Goal: Task Accomplishment & Management: Complete application form

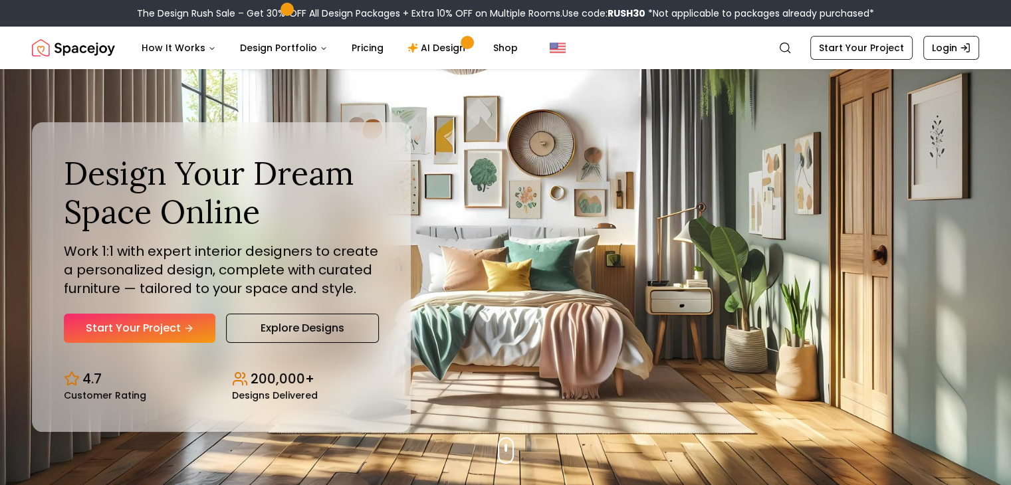
click at [136, 332] on link "Start Your Project" at bounding box center [139, 328] width 151 height 29
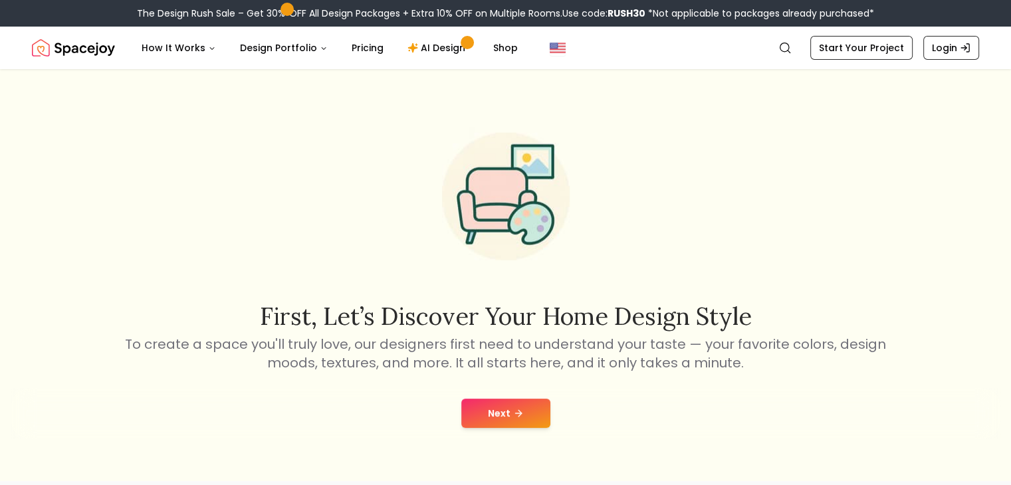
click at [512, 407] on button "Next" at bounding box center [505, 413] width 89 height 29
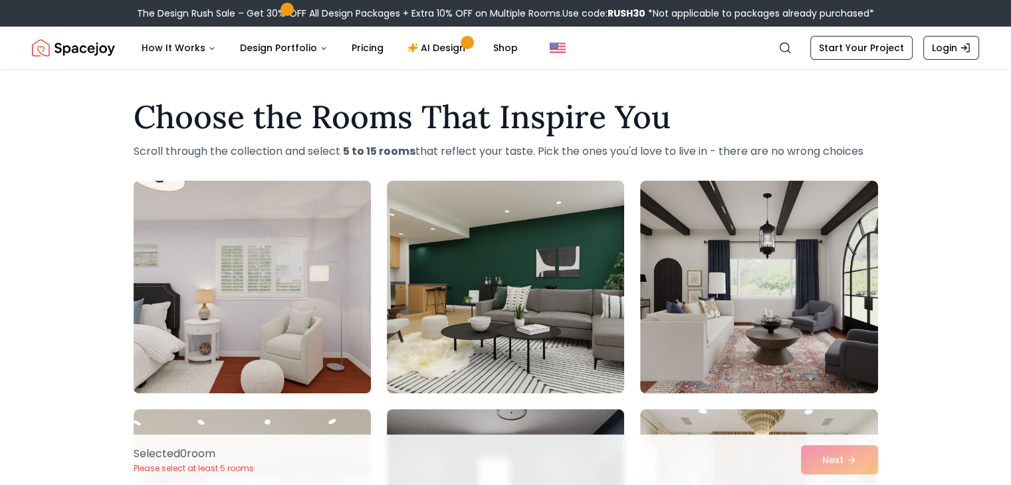
click at [290, 288] on img at bounding box center [252, 286] width 249 height 223
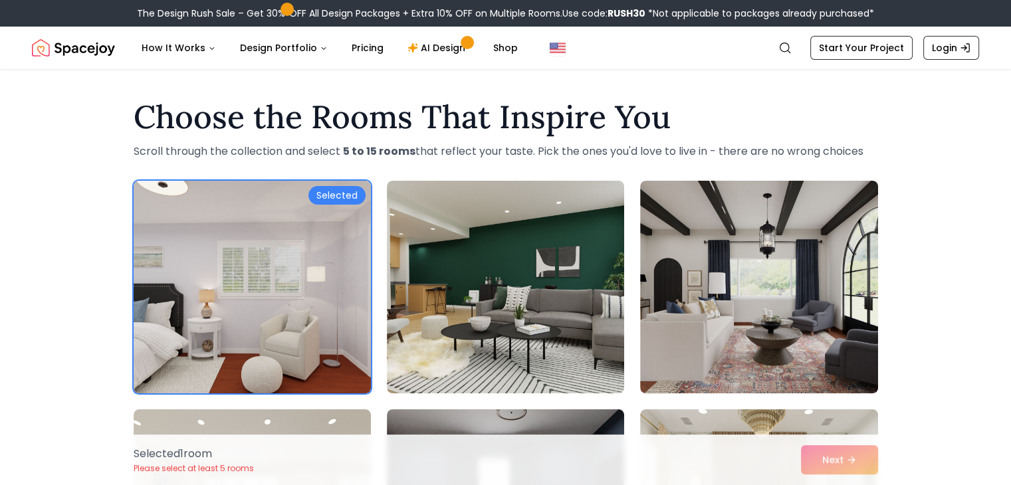
click at [852, 466] on div "Selected 1 room Please select at least 5 rooms Next" at bounding box center [505, 460] width 765 height 50
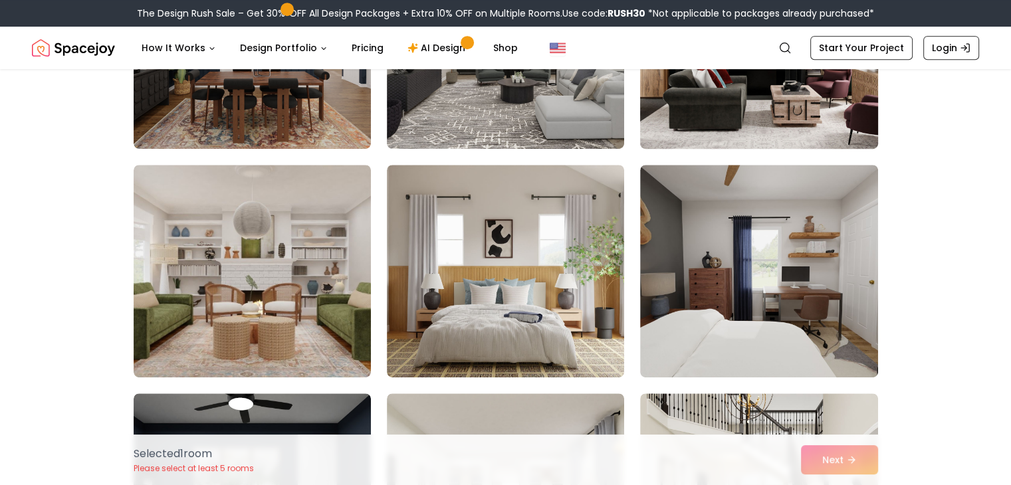
scroll to position [816, 0]
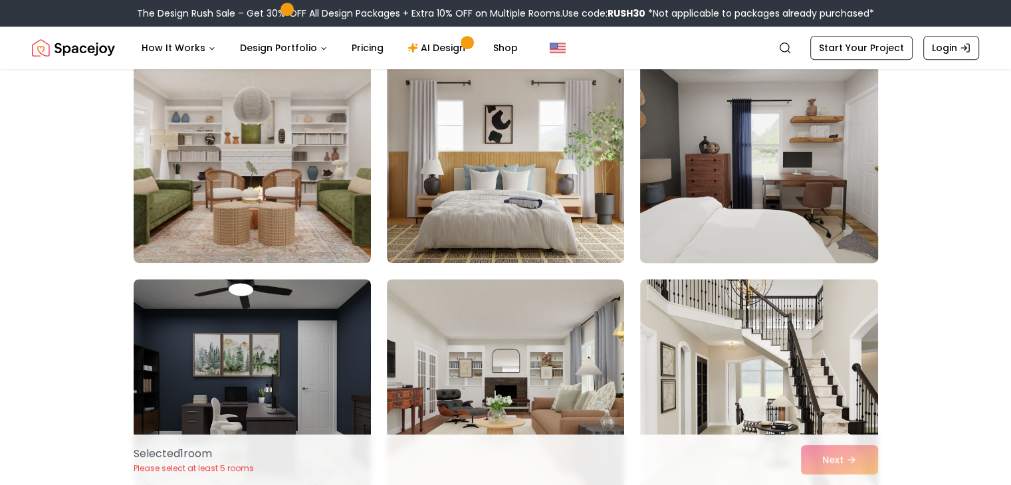
click at [716, 193] on img at bounding box center [758, 156] width 249 height 223
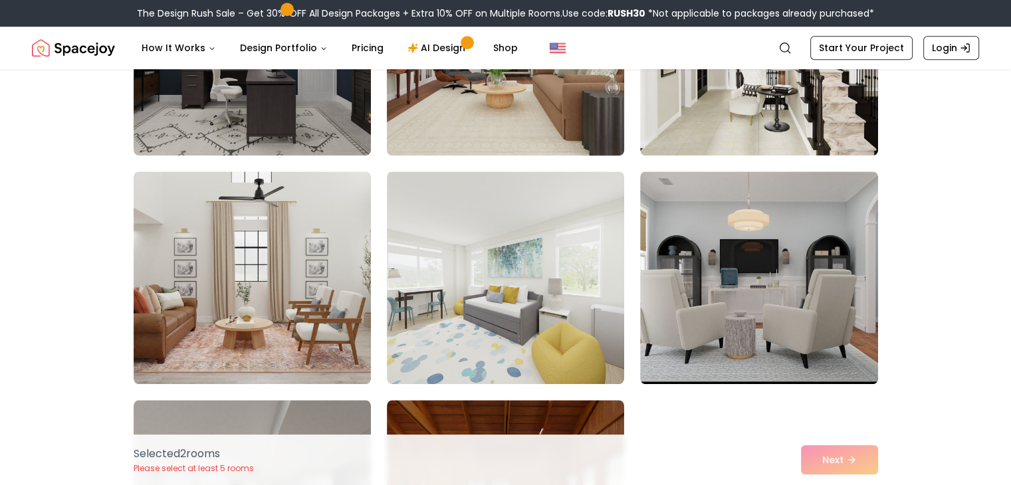
scroll to position [1151, 0]
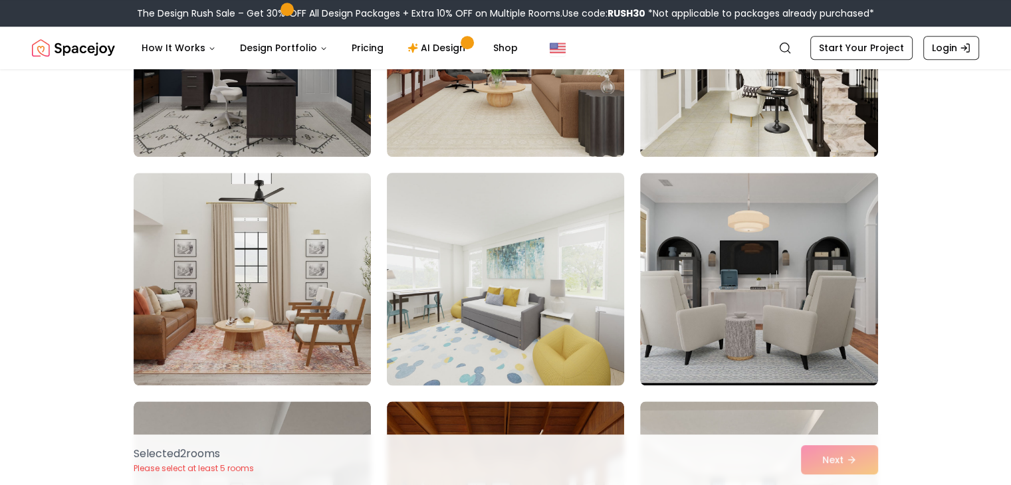
click at [526, 343] on img at bounding box center [505, 278] width 249 height 223
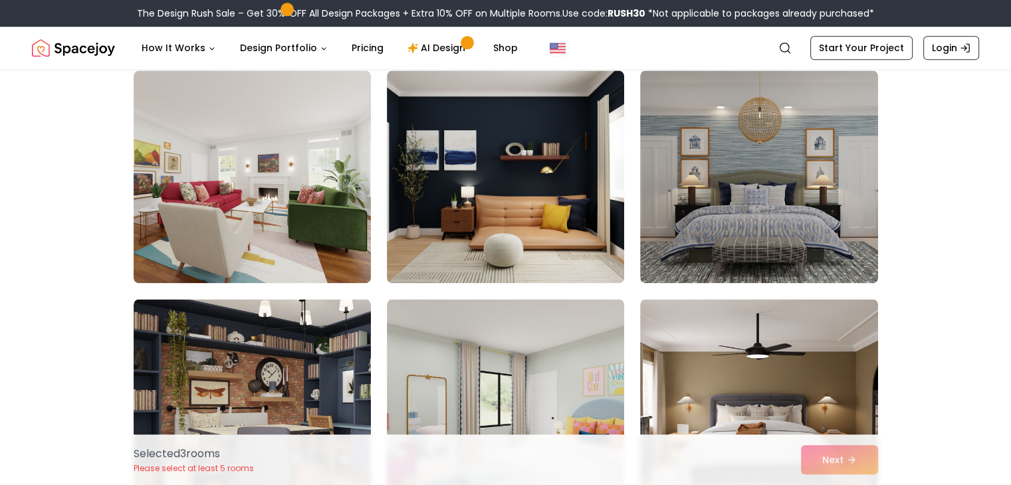
scroll to position [1711, 0]
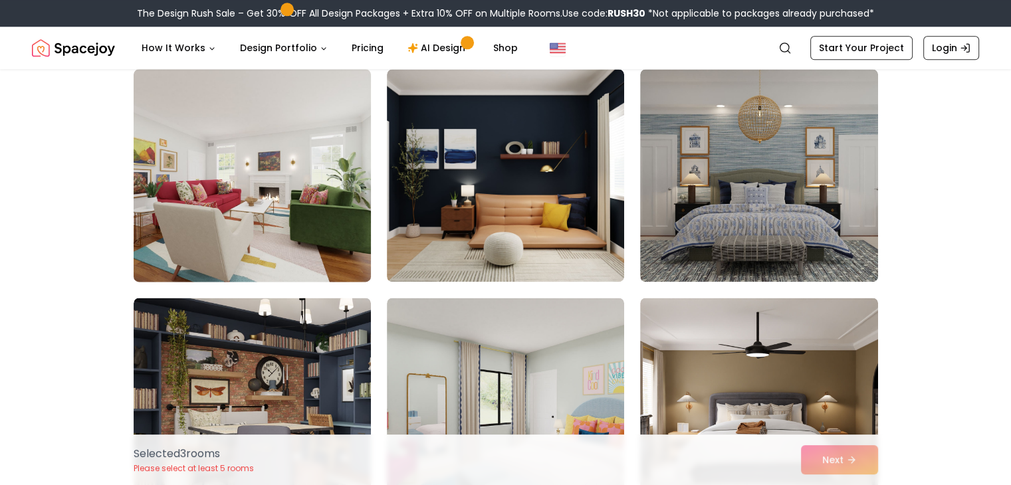
click at [302, 270] on img at bounding box center [252, 175] width 249 height 223
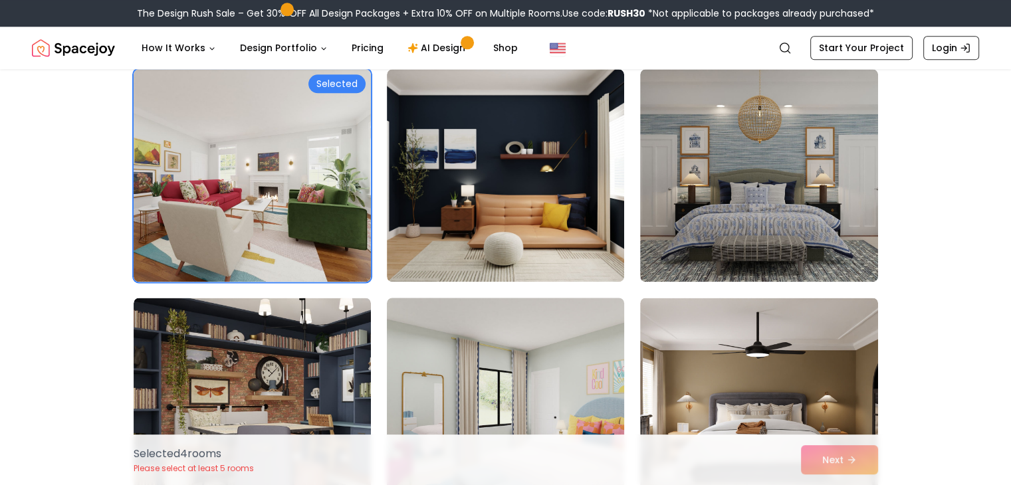
click at [427, 328] on img at bounding box center [505, 403] width 249 height 223
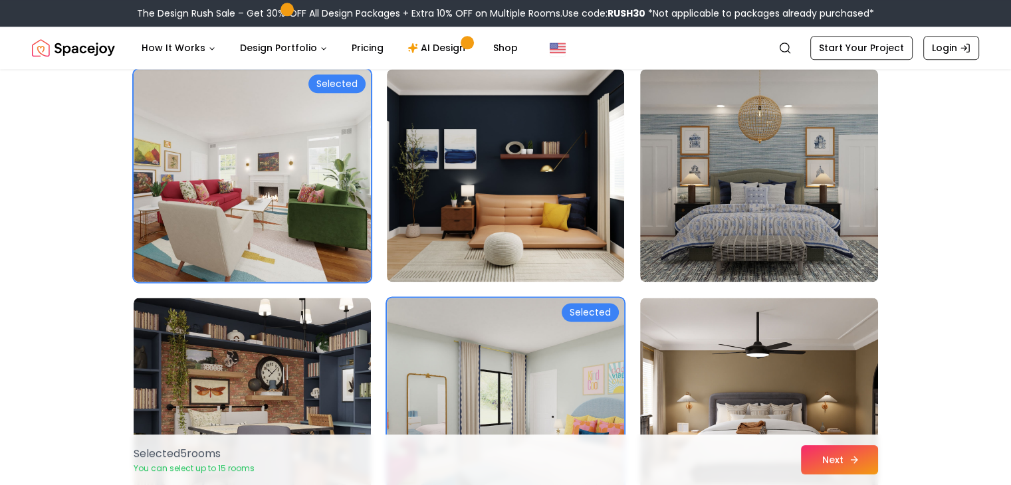
click at [852, 460] on icon at bounding box center [853, 459] width 11 height 11
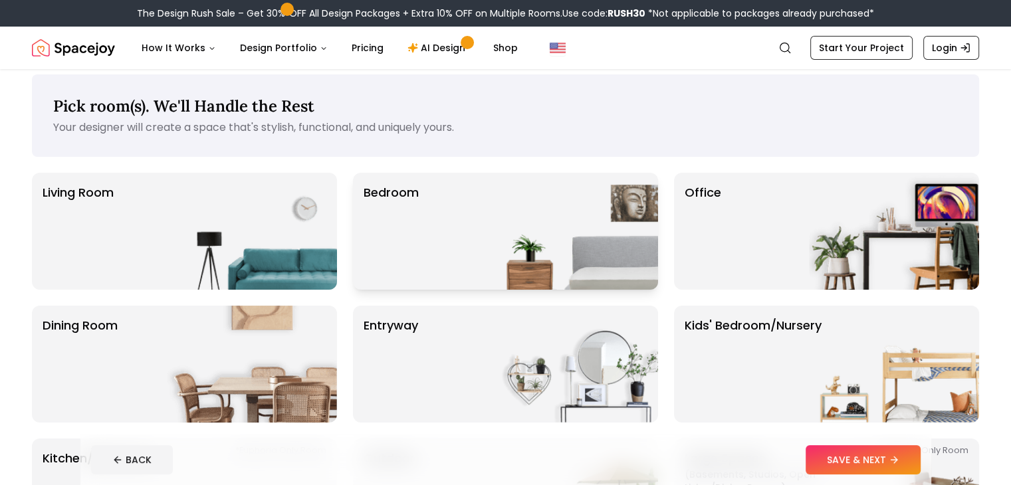
scroll to position [9, 0]
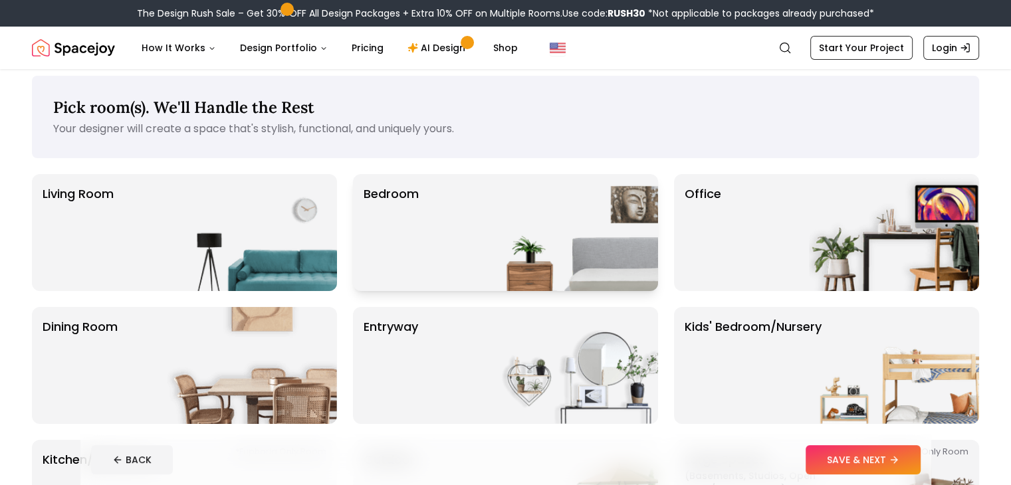
click at [518, 253] on img at bounding box center [573, 232] width 170 height 117
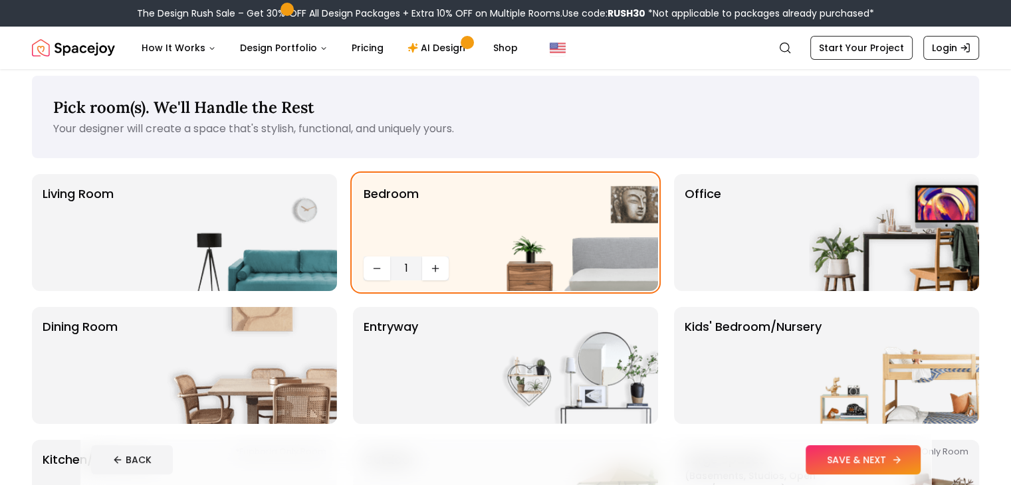
click at [916, 461] on button "SAVE & NEXT" at bounding box center [862, 459] width 115 height 29
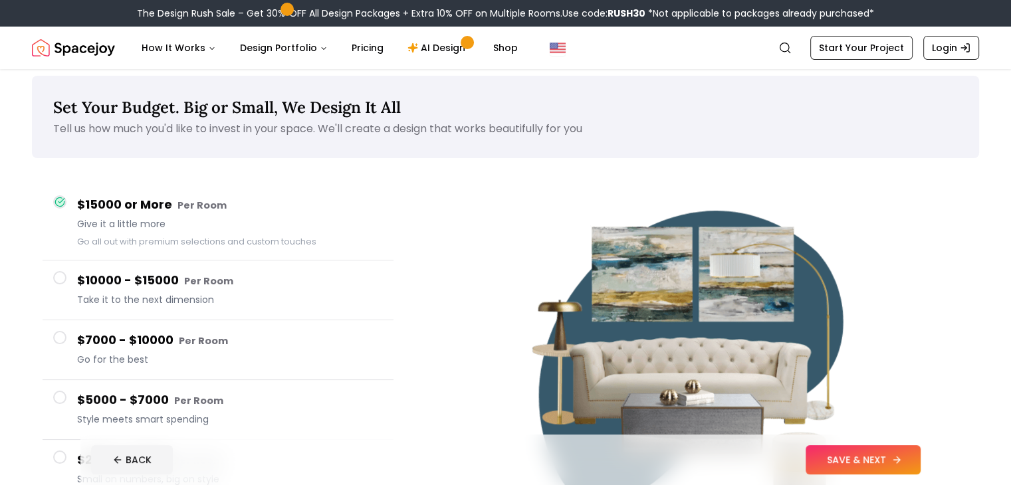
click at [914, 463] on button "SAVE & NEXT" at bounding box center [862, 459] width 115 height 29
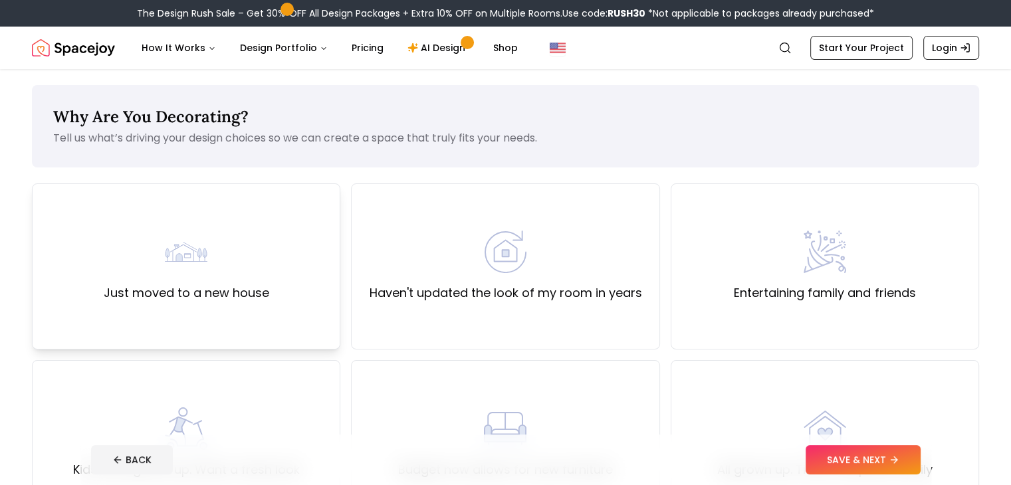
click at [317, 285] on div "Just moved to a new house" at bounding box center [186, 266] width 308 height 166
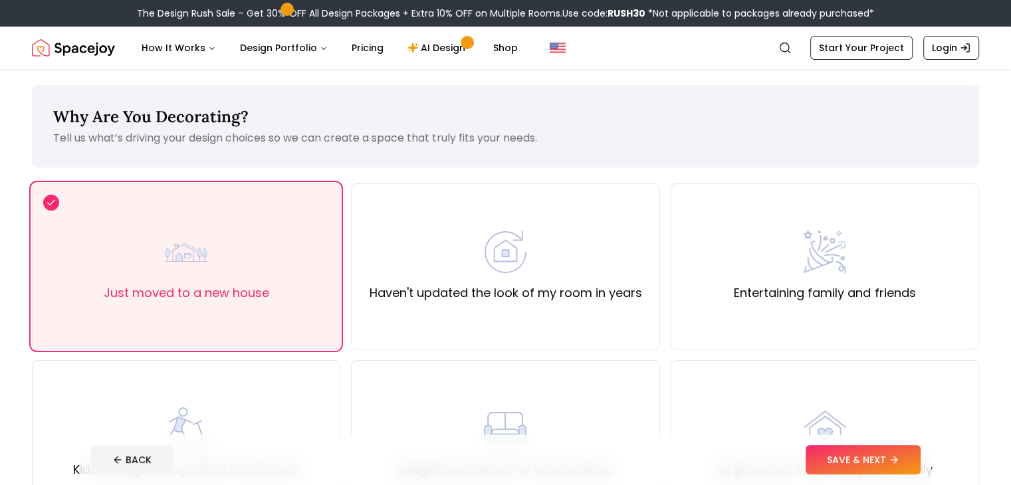
click at [899, 458] on button "SAVE & NEXT" at bounding box center [862, 459] width 115 height 29
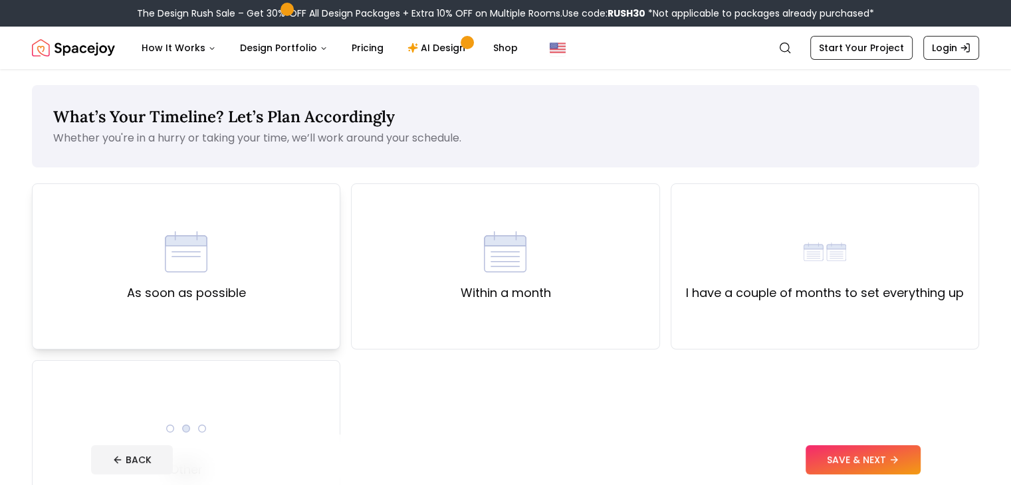
click at [277, 264] on div "As soon as possible" at bounding box center [186, 266] width 308 height 166
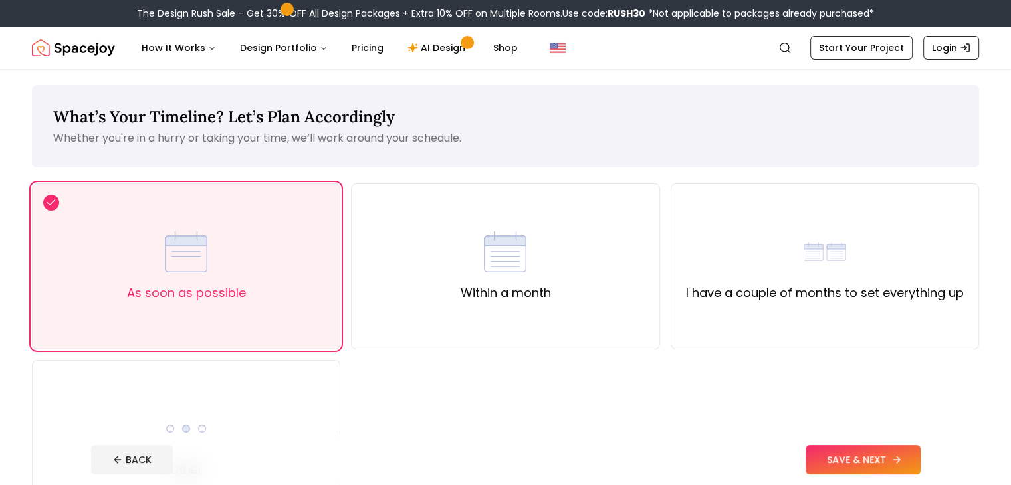
click at [904, 456] on button "SAVE & NEXT" at bounding box center [862, 459] width 115 height 29
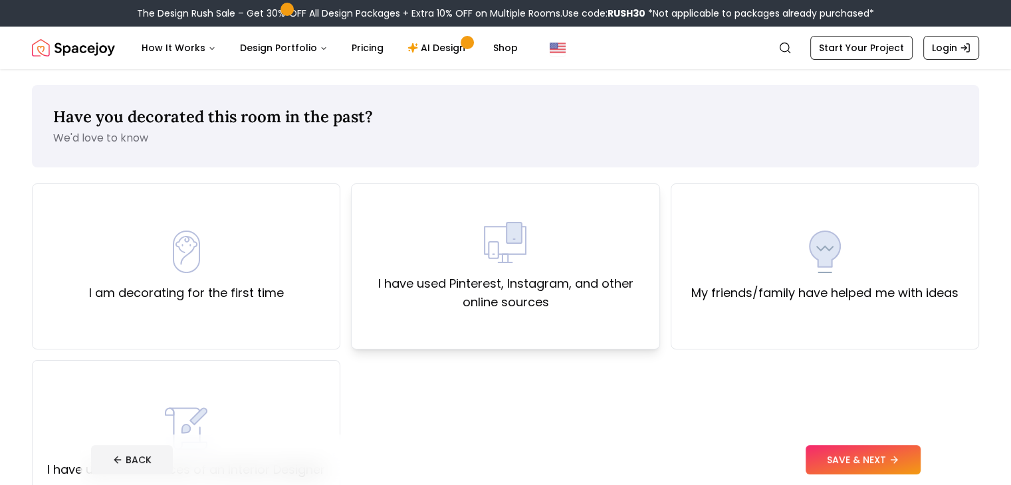
click at [569, 328] on div "I have used Pinterest, Instagram, and other online sources" at bounding box center [505, 266] width 308 height 166
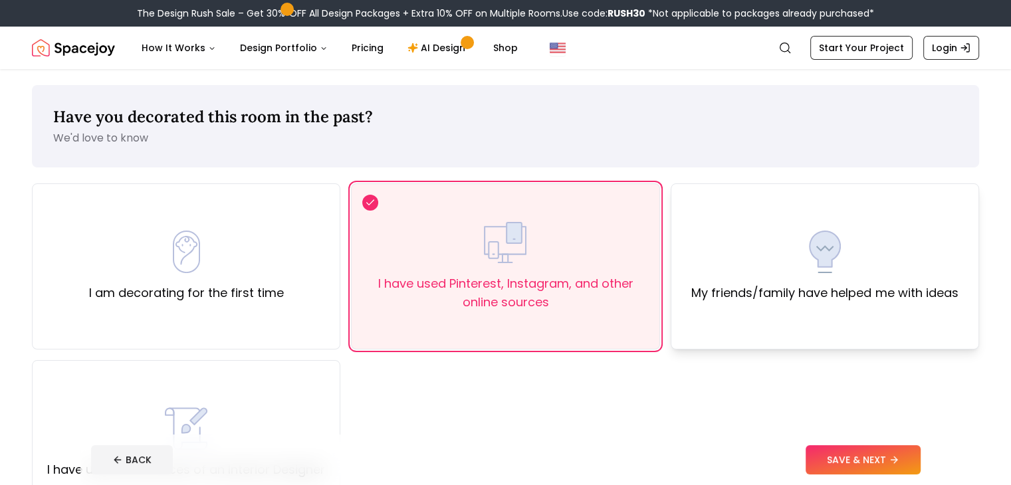
click at [842, 278] on div "My friends/family have helped me with ideas" at bounding box center [824, 267] width 266 height 72
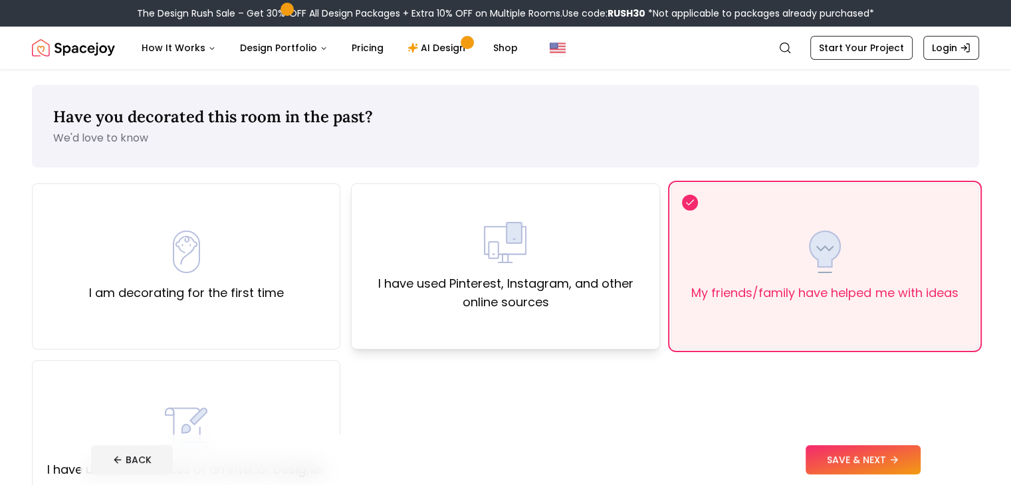
click at [650, 335] on div "I have used Pinterest, Instagram, and other online sources" at bounding box center [505, 266] width 308 height 166
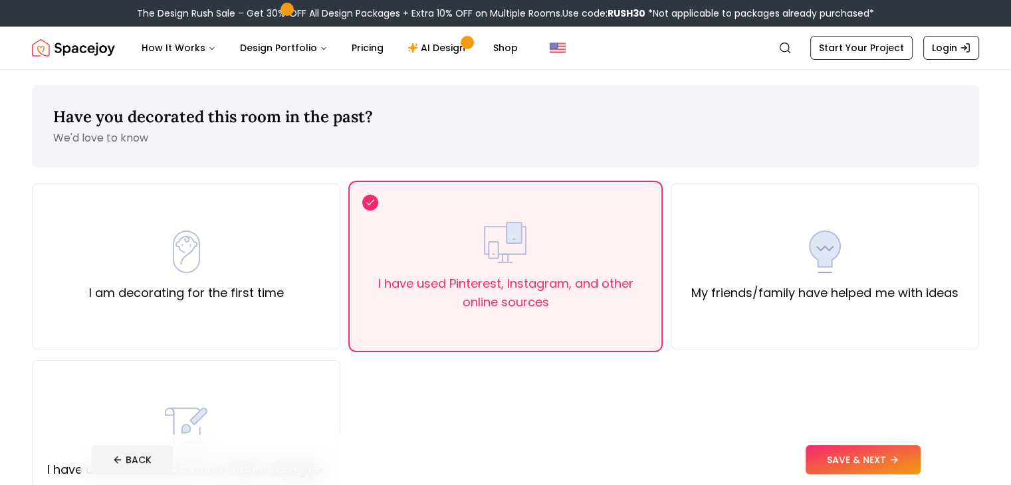
scroll to position [82, 0]
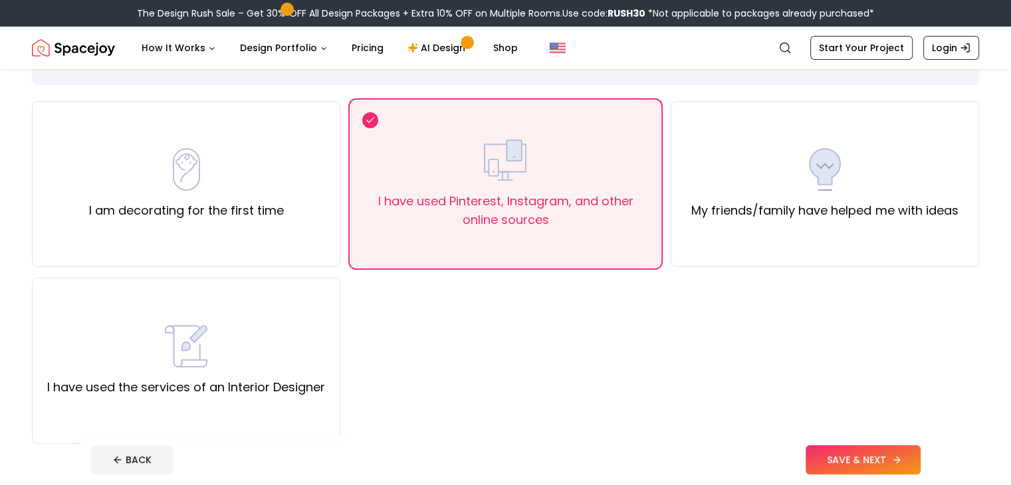
click at [920, 458] on button "SAVE & NEXT" at bounding box center [862, 459] width 115 height 29
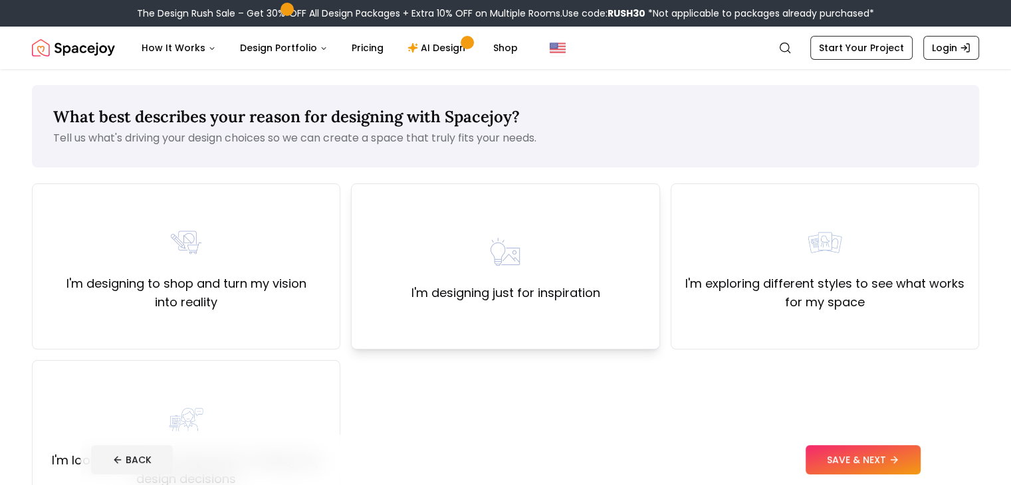
click at [518, 291] on label "I'm designing just for inspiration" at bounding box center [505, 293] width 189 height 19
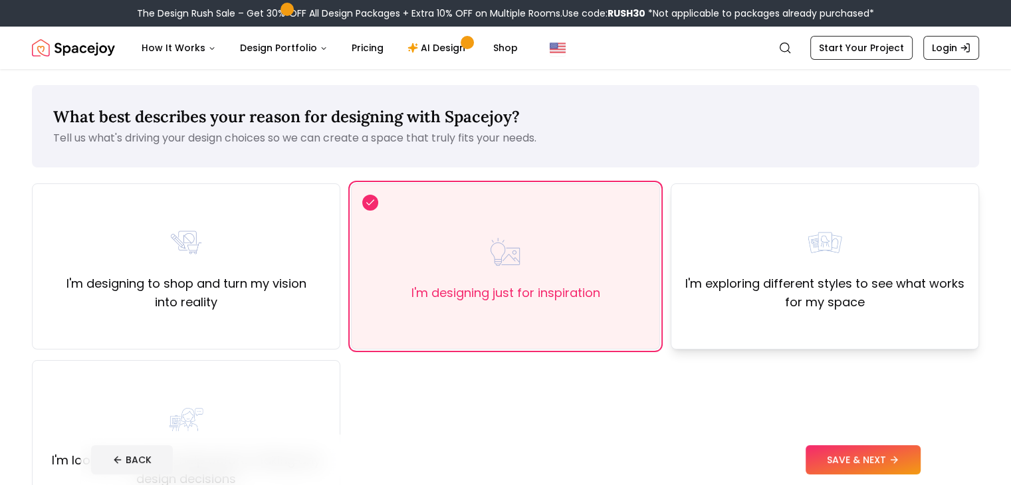
click at [866, 270] on div "I'm exploring different styles to see what works for my space" at bounding box center [825, 266] width 286 height 90
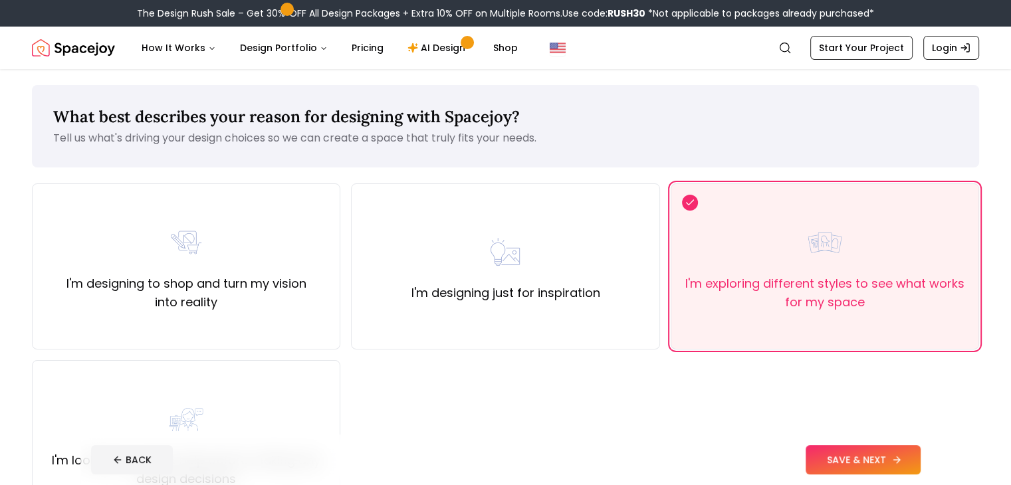
click at [872, 456] on button "SAVE & NEXT" at bounding box center [862, 459] width 115 height 29
